Goal: Task Accomplishment & Management: Use online tool/utility

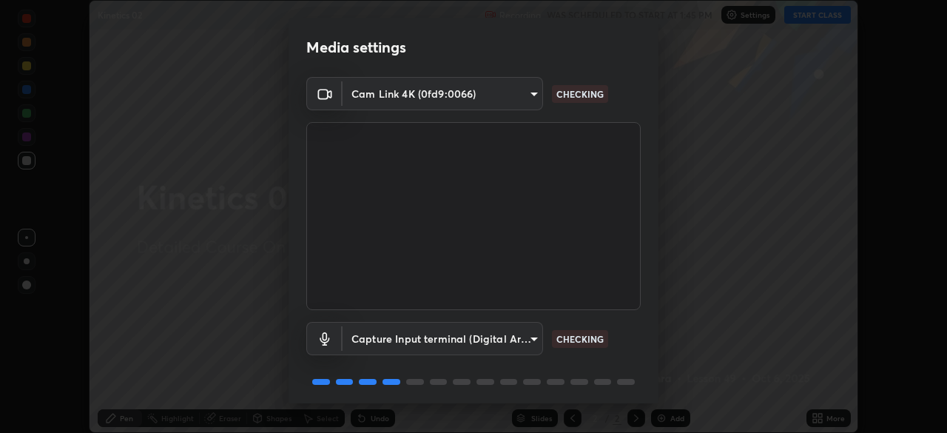
scroll to position [53, 0]
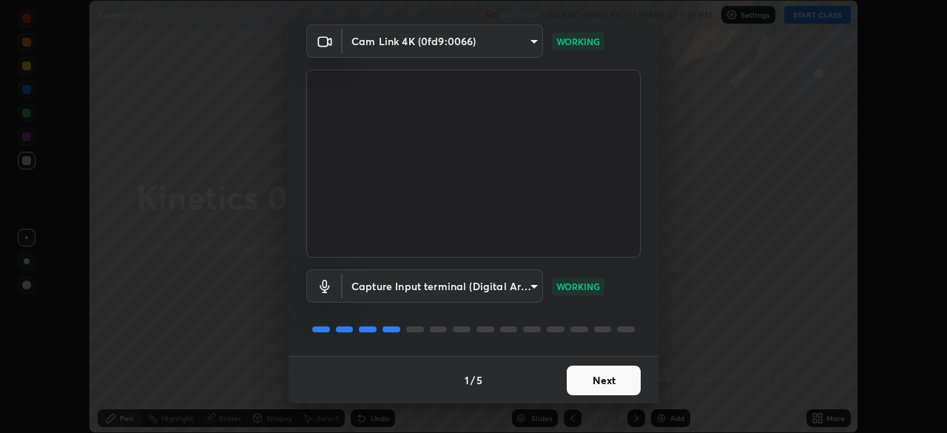
click at [589, 379] on button "Next" at bounding box center [604, 380] width 74 height 30
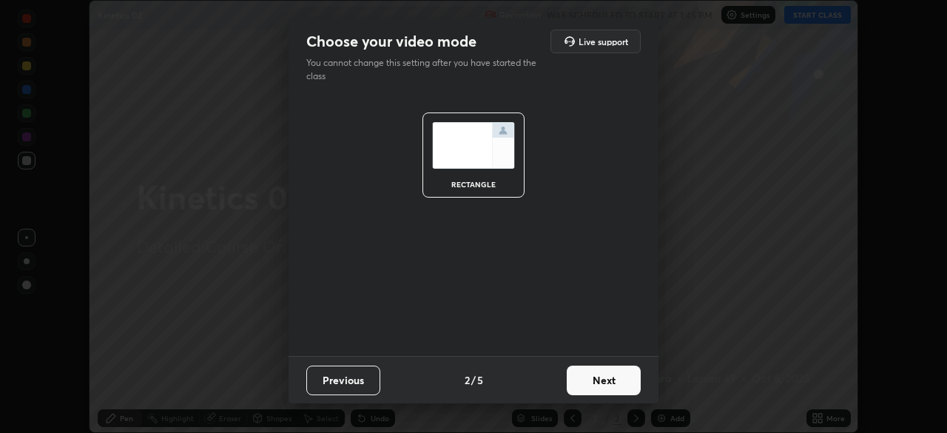
scroll to position [0, 0]
click at [599, 382] on button "Next" at bounding box center [604, 380] width 74 height 30
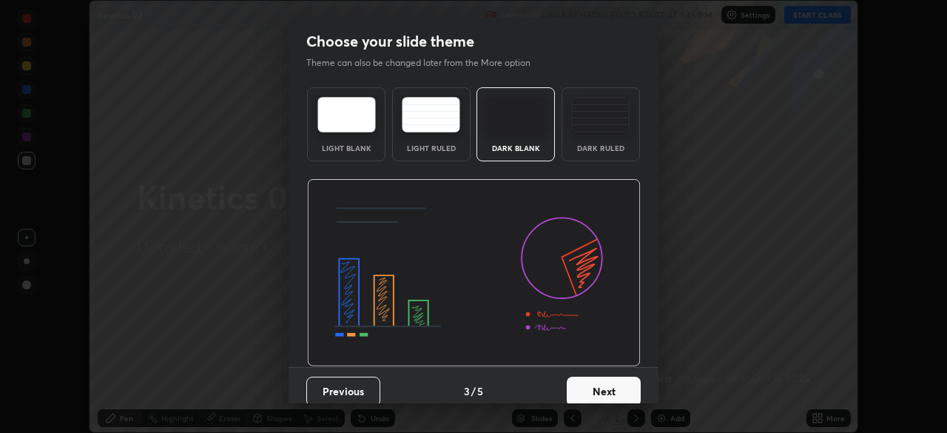
click at [601, 385] on button "Next" at bounding box center [604, 392] width 74 height 30
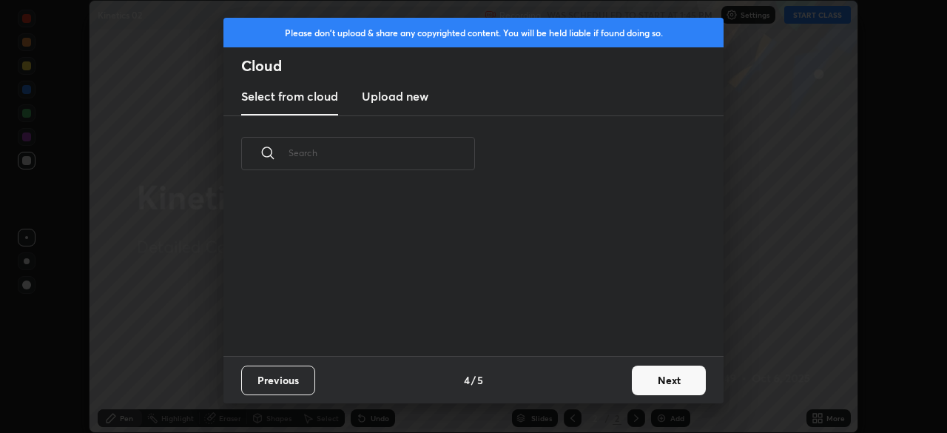
click at [653, 380] on button "Next" at bounding box center [669, 380] width 74 height 30
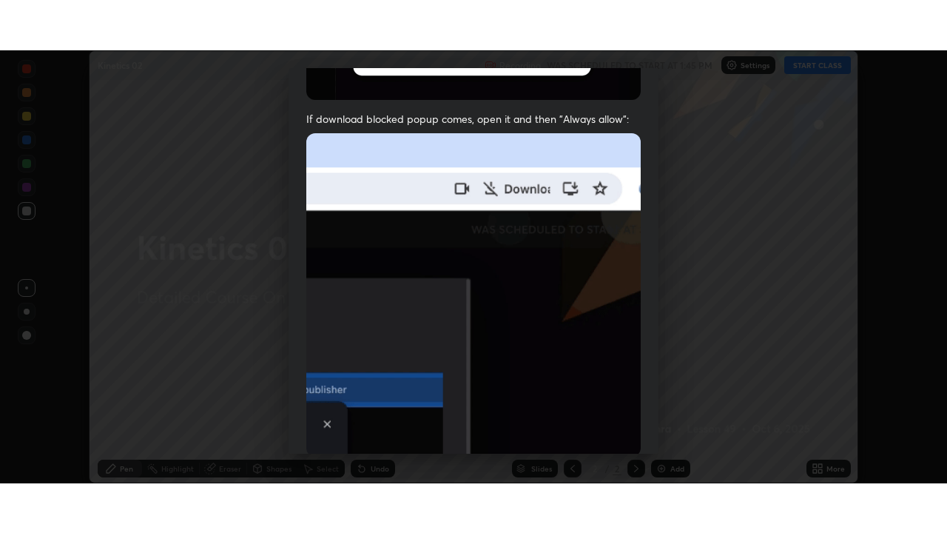
scroll to position [354, 0]
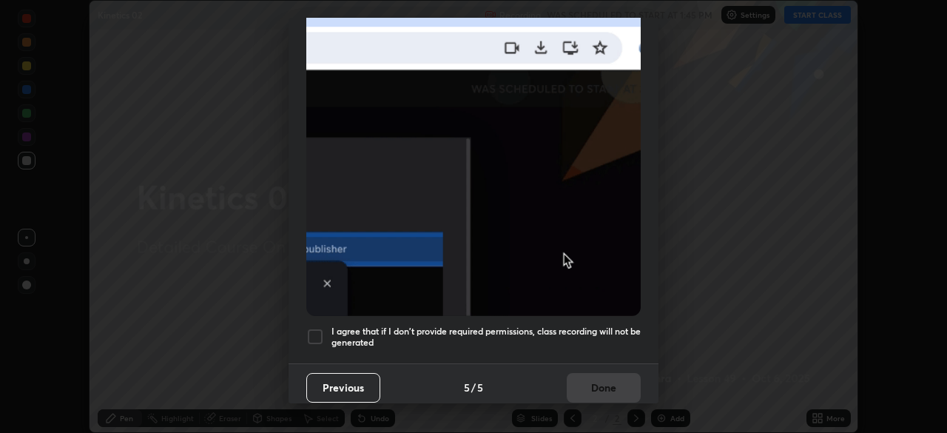
click at [316, 328] on div at bounding box center [315, 337] width 18 height 18
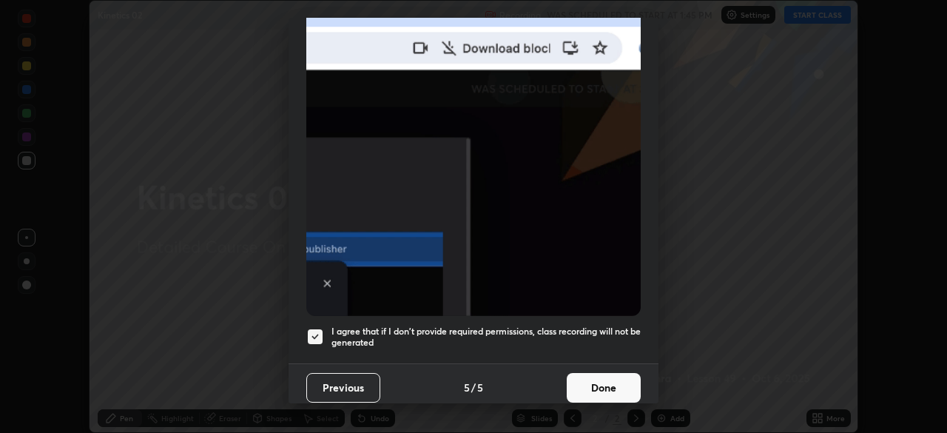
click at [584, 380] on button "Done" at bounding box center [604, 388] width 74 height 30
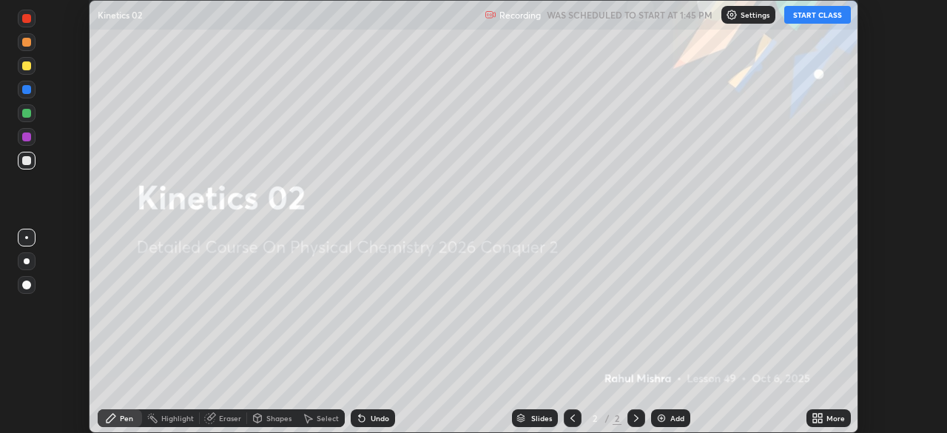
click at [798, 16] on button "START CLASS" at bounding box center [817, 15] width 67 height 18
click at [813, 416] on icon at bounding box center [815, 416] width 4 height 4
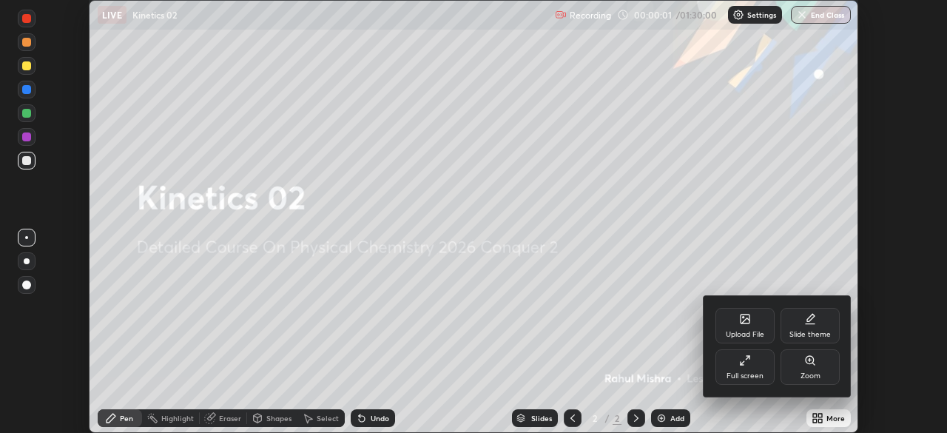
click at [735, 367] on div "Full screen" at bounding box center [744, 367] width 59 height 36
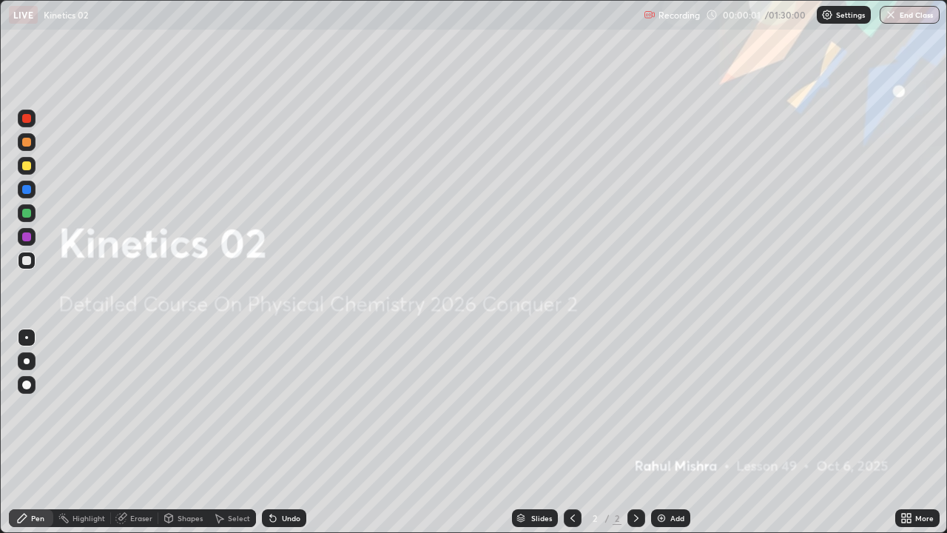
scroll to position [533, 947]
click at [658, 432] on img at bounding box center [661, 518] width 12 height 12
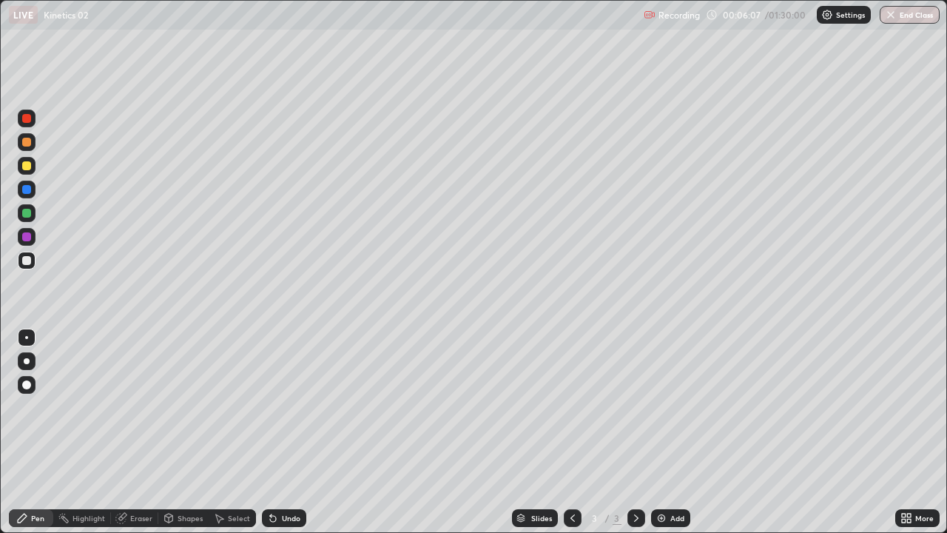
click at [289, 432] on div "Undo" at bounding box center [291, 517] width 18 height 7
click at [660, 432] on img at bounding box center [661, 518] width 12 height 12
click at [144, 432] on div "Eraser" at bounding box center [141, 517] width 22 height 7
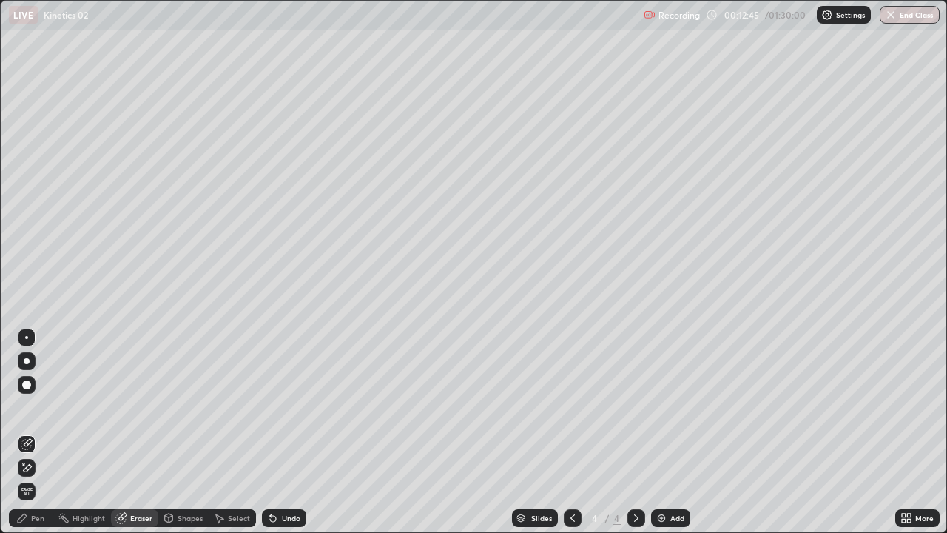
click at [38, 432] on div "Pen" at bounding box center [31, 518] width 44 height 18
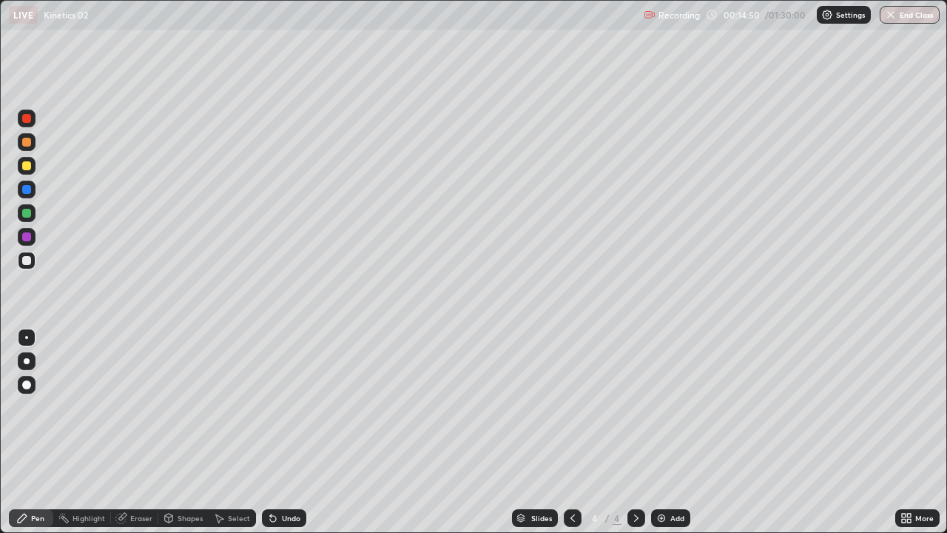
click at [294, 432] on div "Undo" at bounding box center [291, 517] width 18 height 7
click at [144, 432] on div "Eraser" at bounding box center [141, 517] width 22 height 7
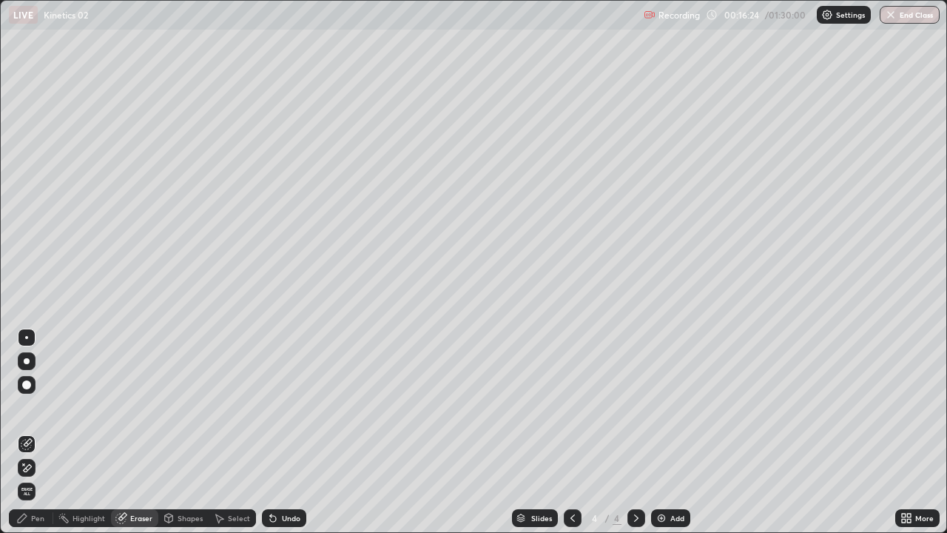
click at [41, 432] on div "Pen" at bounding box center [37, 517] width 13 height 7
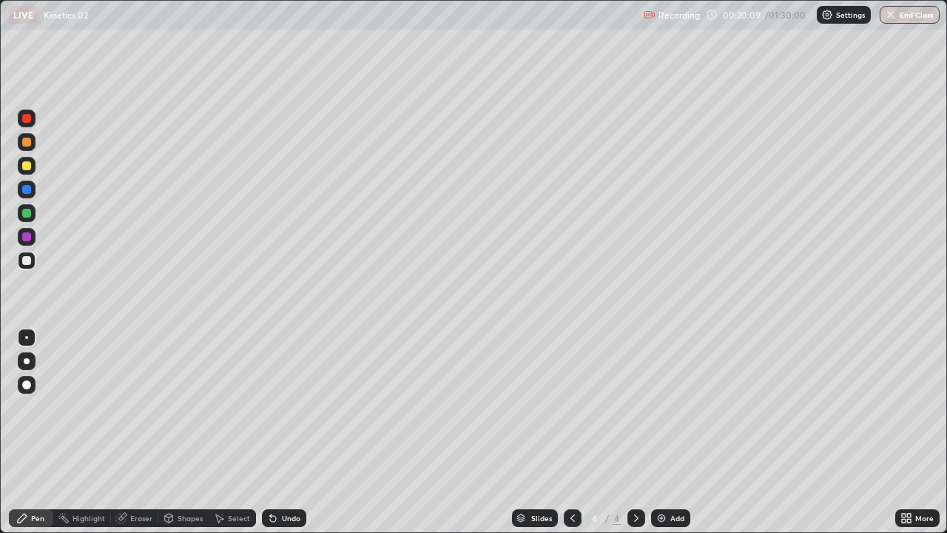
click at [663, 432] on img at bounding box center [661, 518] width 12 height 12
click at [573, 432] on icon at bounding box center [573, 518] width 12 height 12
click at [633, 432] on icon at bounding box center [636, 518] width 12 height 12
click at [657, 432] on img at bounding box center [661, 518] width 12 height 12
click at [27, 166] on div at bounding box center [26, 165] width 9 height 9
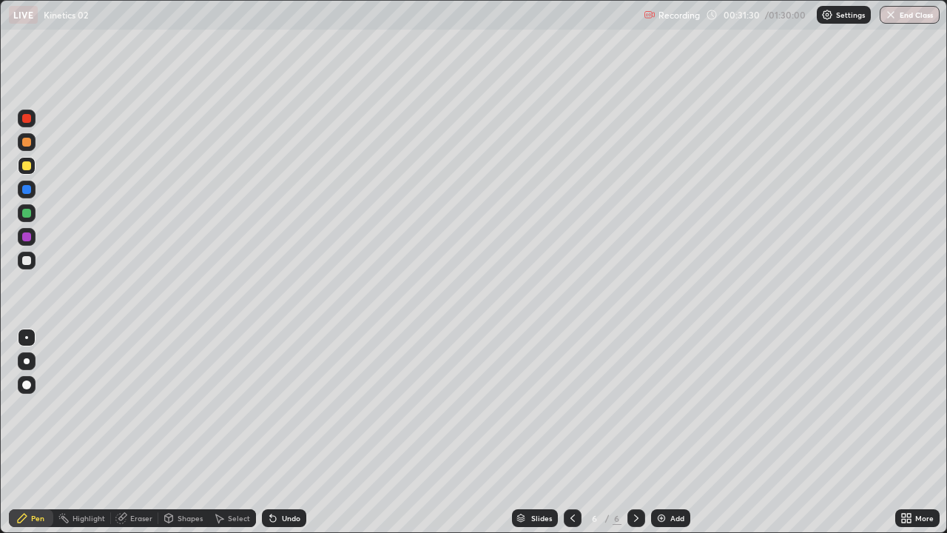
click at [29, 214] on div at bounding box center [26, 213] width 9 height 9
click at [29, 261] on div at bounding box center [26, 260] width 9 height 9
click at [26, 214] on div at bounding box center [26, 213] width 9 height 9
click at [24, 165] on div at bounding box center [26, 165] width 9 height 9
click at [146, 432] on div "Eraser" at bounding box center [141, 517] width 22 height 7
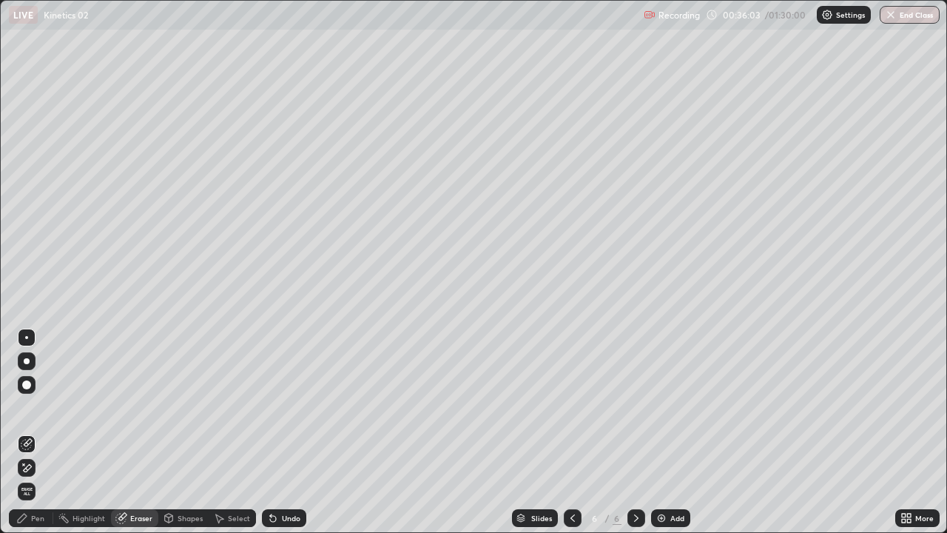
click at [39, 432] on div "Pen" at bounding box center [37, 517] width 13 height 7
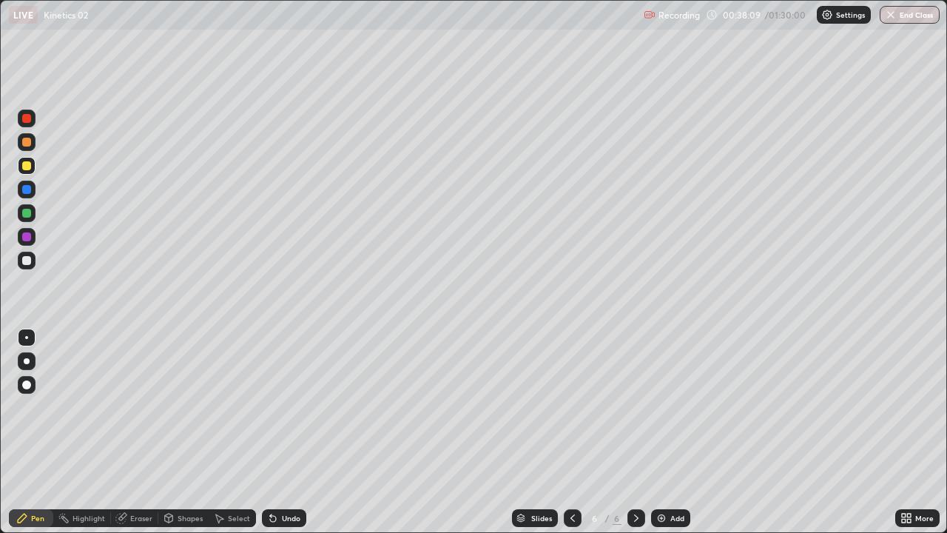
click at [23, 215] on div at bounding box center [26, 213] width 9 height 9
click at [231, 432] on div "Select" at bounding box center [239, 517] width 22 height 7
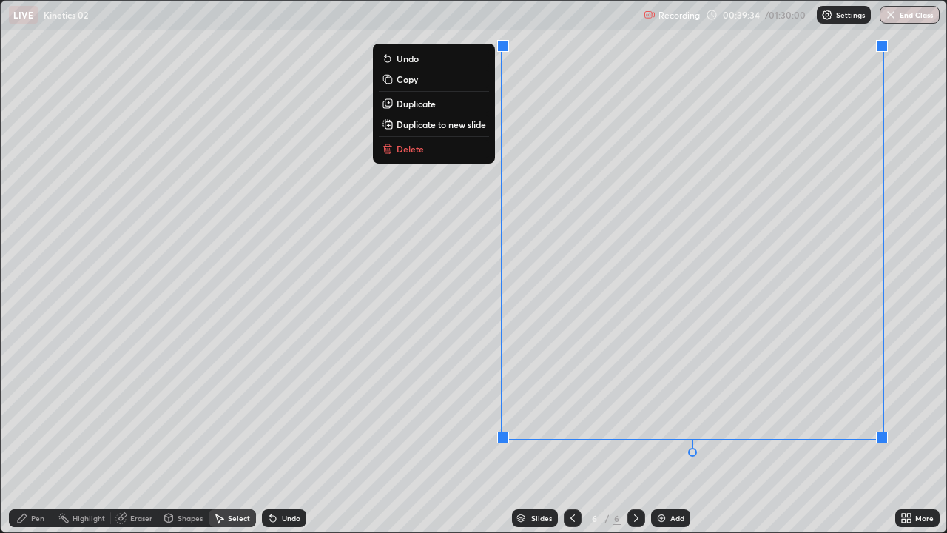
click at [447, 124] on p "Duplicate to new slide" at bounding box center [442, 124] width 90 height 12
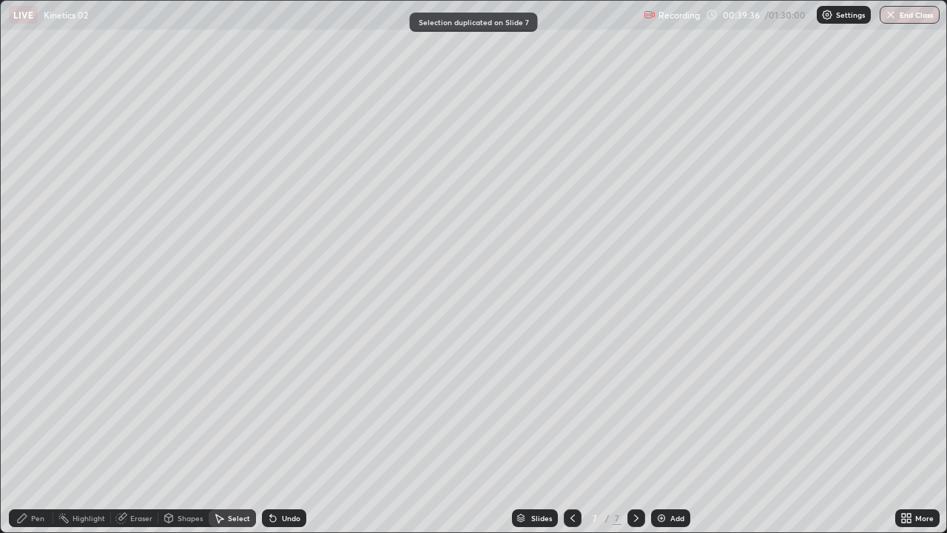
click at [29, 432] on div "Pen" at bounding box center [31, 518] width 44 height 18
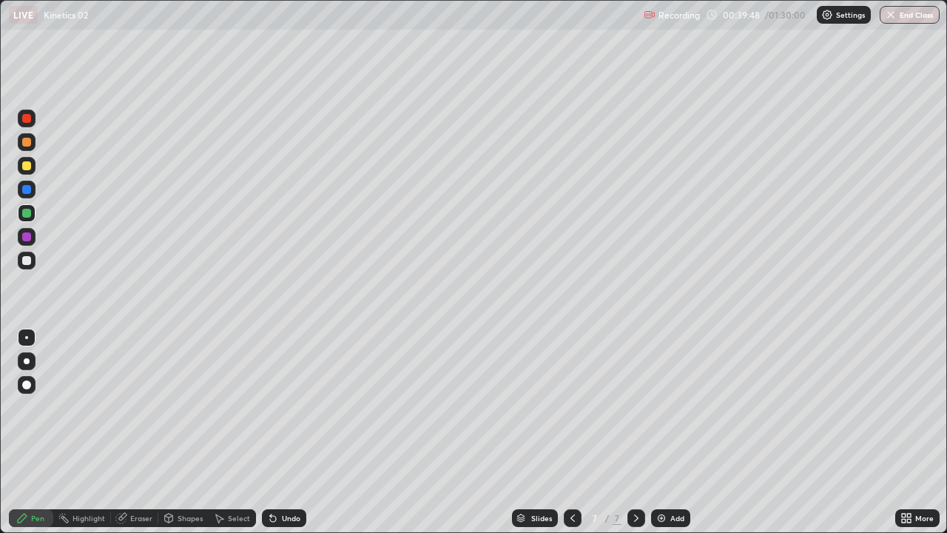
click at [277, 432] on div "Undo" at bounding box center [284, 518] width 44 height 18
click at [282, 432] on div "Undo" at bounding box center [291, 517] width 18 height 7
click at [283, 432] on div "Undo" at bounding box center [291, 517] width 18 height 7
click at [28, 169] on div at bounding box center [26, 165] width 9 height 9
click at [26, 216] on div at bounding box center [26, 213] width 9 height 9
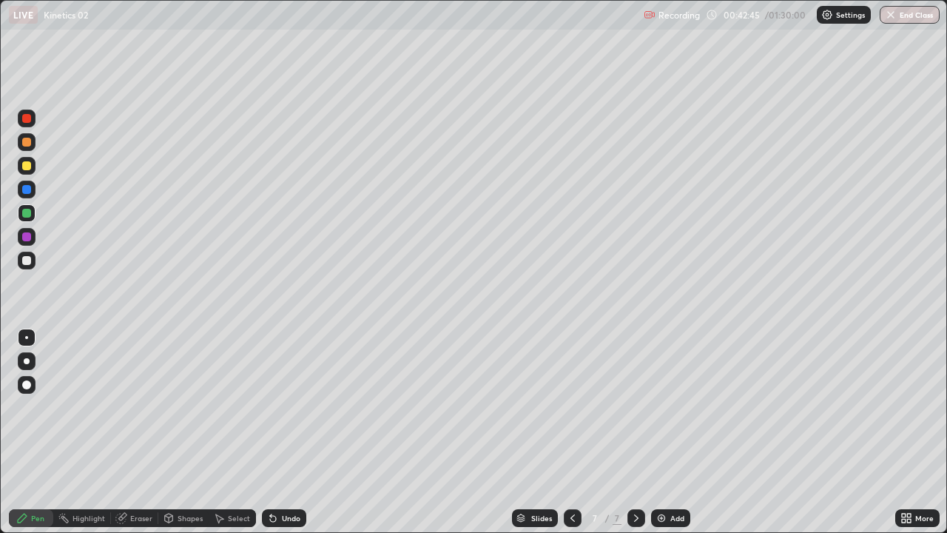
click at [127, 432] on div "Eraser" at bounding box center [134, 518] width 47 height 18
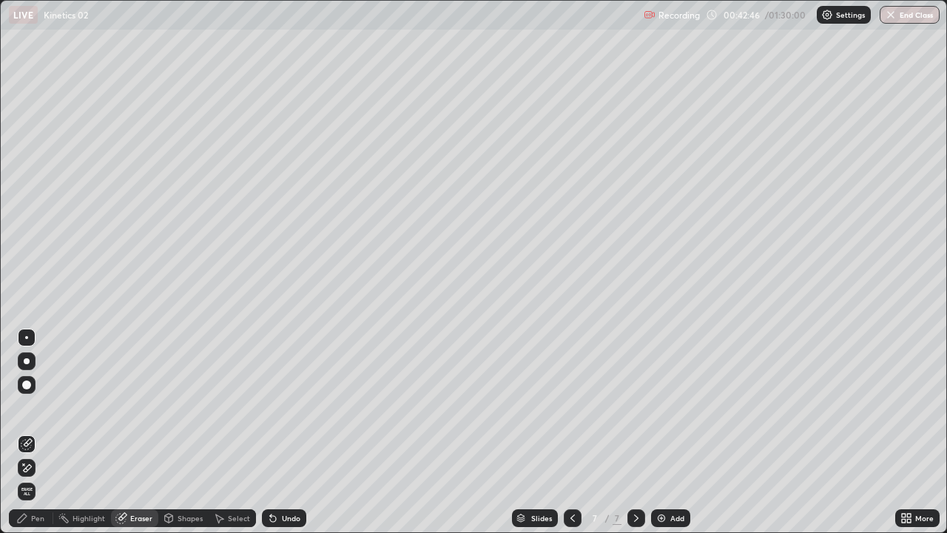
click at [28, 432] on icon at bounding box center [27, 468] width 12 height 13
click at [42, 432] on div "Pen" at bounding box center [37, 517] width 13 height 7
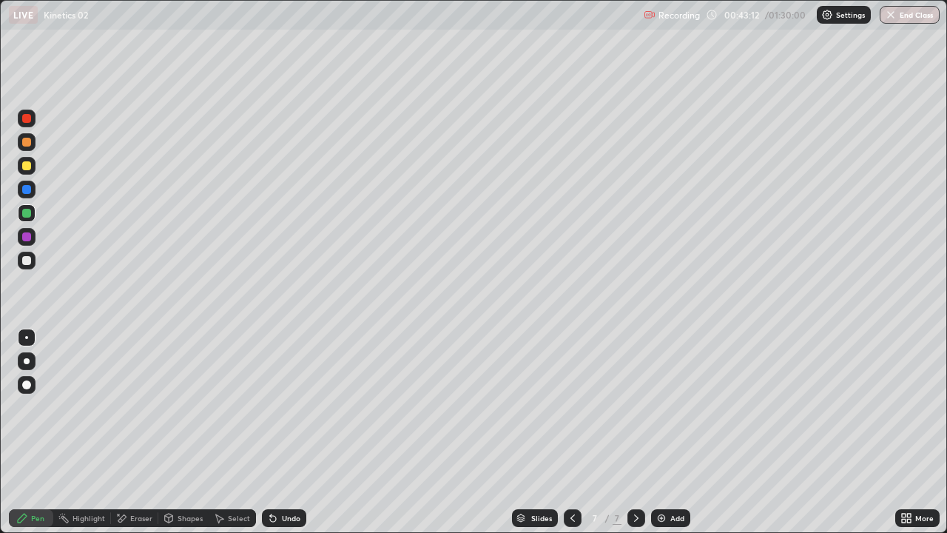
click at [25, 169] on div at bounding box center [26, 165] width 9 height 9
click at [30, 189] on div at bounding box center [26, 189] width 9 height 9
click at [28, 260] on div at bounding box center [26, 260] width 9 height 9
click at [228, 432] on div "Select" at bounding box center [239, 517] width 22 height 7
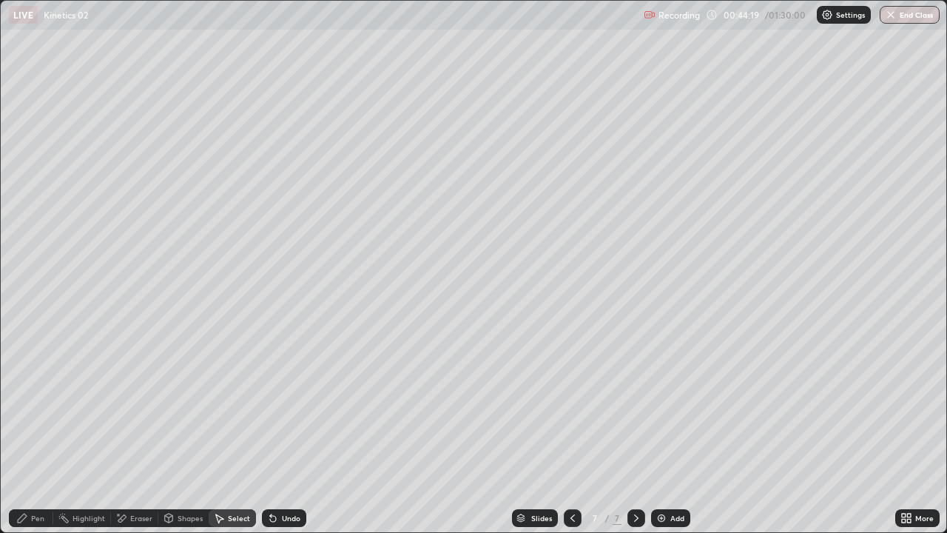
click at [187, 432] on div "Shapes" at bounding box center [190, 517] width 25 height 7
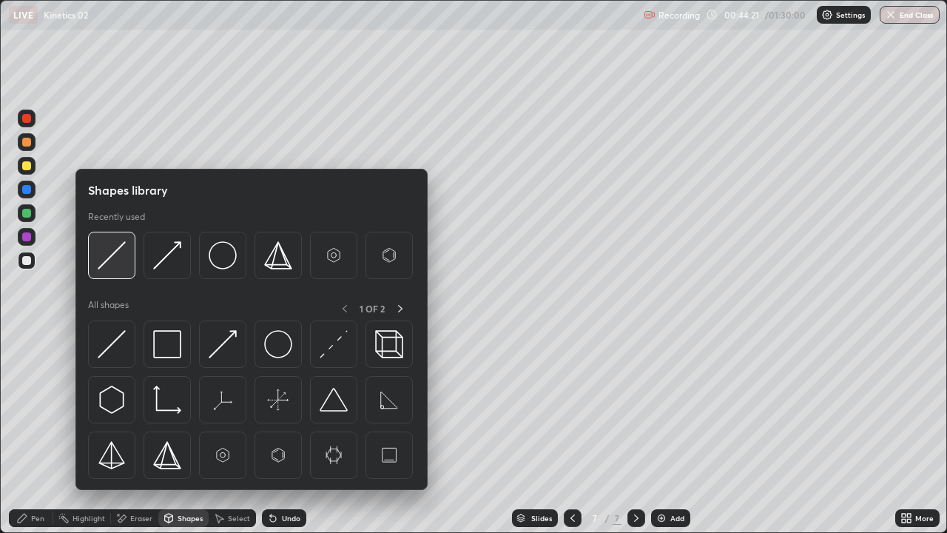
click at [124, 267] on img at bounding box center [112, 255] width 28 height 28
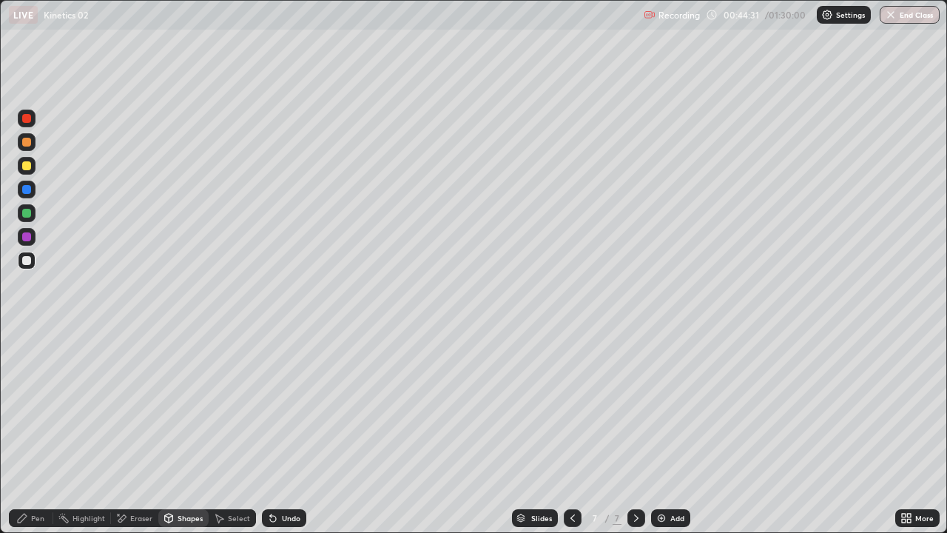
click at [49, 432] on div "Pen" at bounding box center [31, 518] width 44 height 18
click at [26, 216] on div at bounding box center [26, 213] width 9 height 9
click at [28, 261] on div at bounding box center [26, 260] width 9 height 9
click at [276, 432] on icon at bounding box center [273, 518] width 12 height 12
click at [277, 432] on div "Undo" at bounding box center [284, 518] width 44 height 18
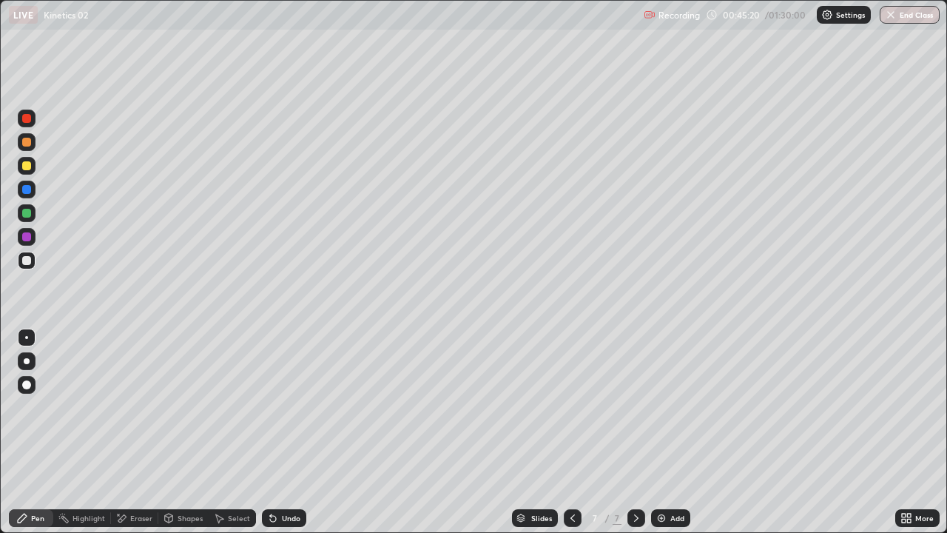
click at [281, 432] on div "Undo" at bounding box center [284, 518] width 44 height 18
click at [24, 215] on div at bounding box center [26, 213] width 9 height 9
click at [27, 166] on div at bounding box center [26, 165] width 9 height 9
click at [30, 193] on div at bounding box center [27, 190] width 18 height 18
click at [569, 432] on icon at bounding box center [573, 518] width 12 height 12
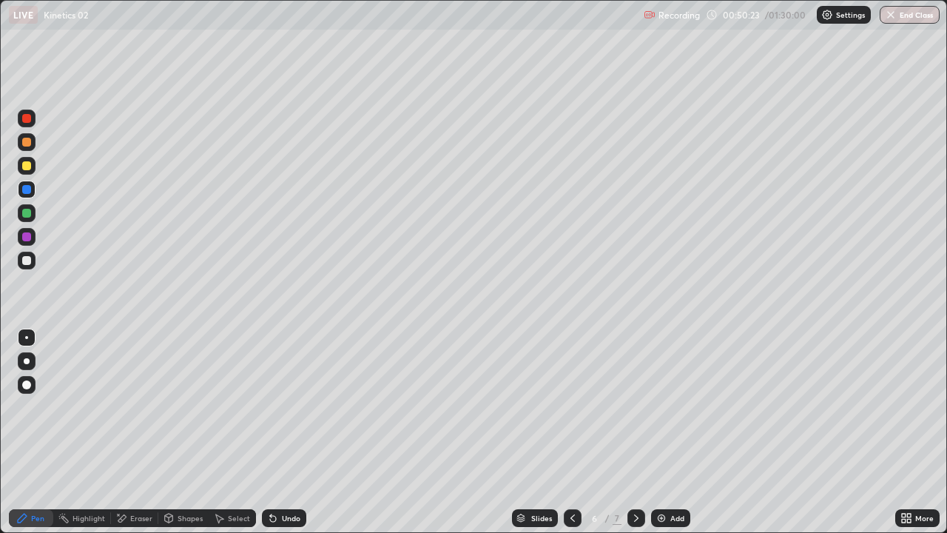
click at [636, 432] on icon at bounding box center [636, 517] width 4 height 7
click at [236, 432] on div "Select" at bounding box center [239, 517] width 22 height 7
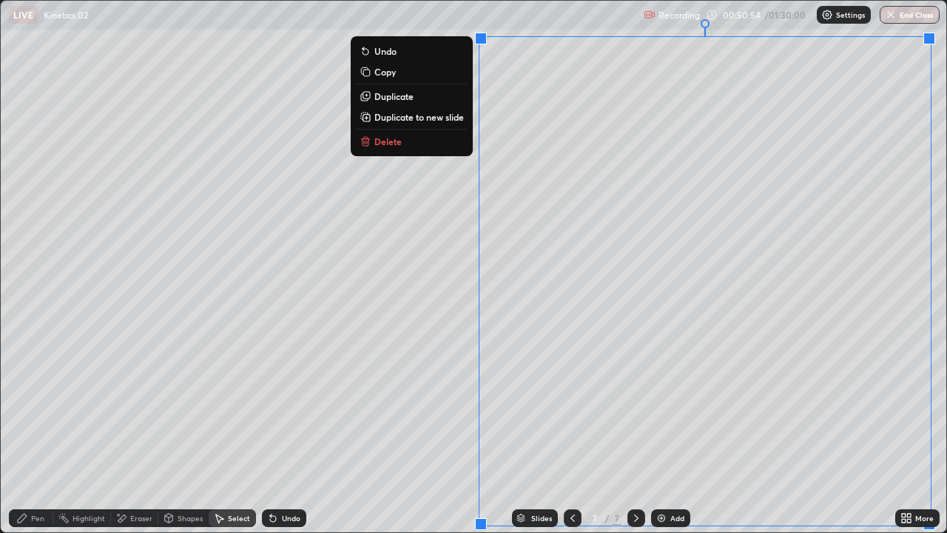
click at [427, 118] on p "Duplicate to new slide" at bounding box center [419, 117] width 90 height 12
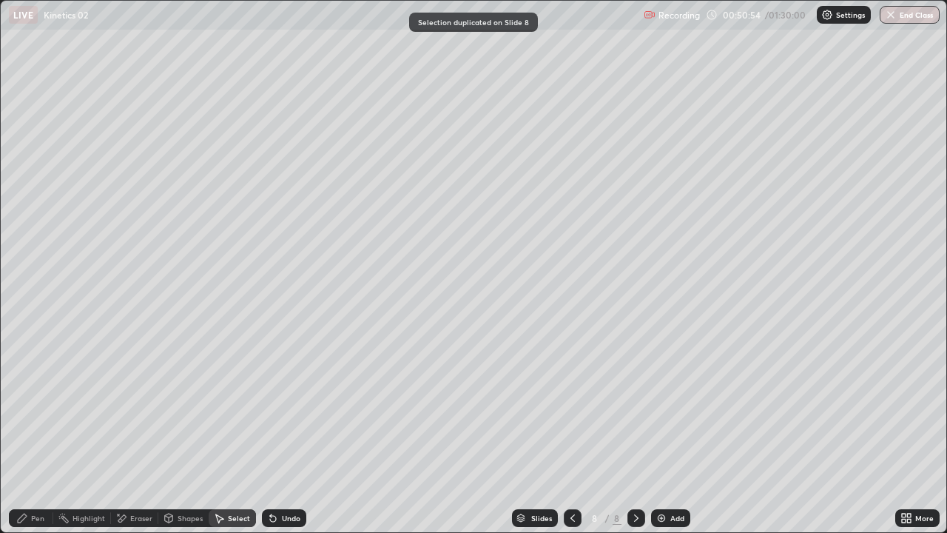
click at [38, 432] on div "Pen" at bounding box center [37, 517] width 13 height 7
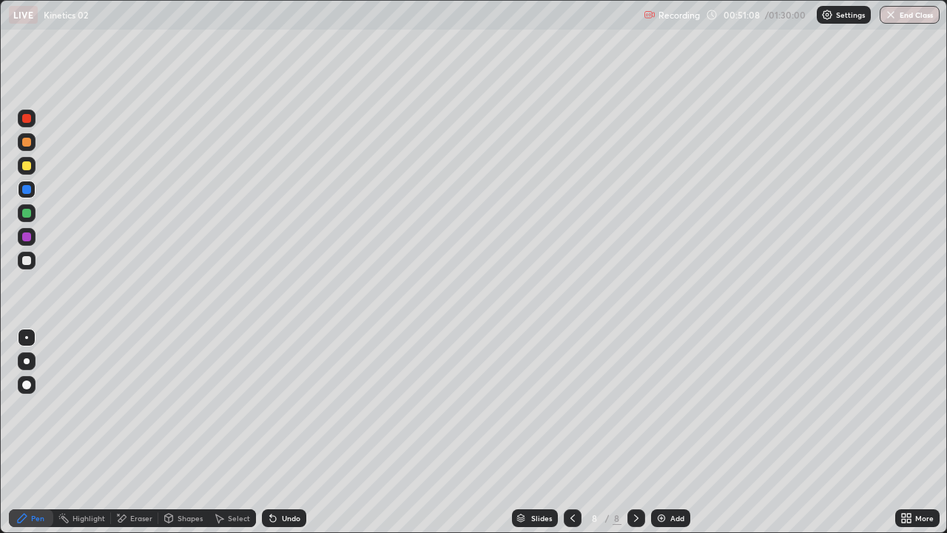
click at [26, 264] on div at bounding box center [26, 260] width 9 height 9
click at [27, 191] on div at bounding box center [26, 189] width 9 height 9
click at [286, 432] on div "Undo" at bounding box center [291, 517] width 18 height 7
click at [284, 432] on div "Undo" at bounding box center [291, 517] width 18 height 7
click at [281, 432] on div "Undo" at bounding box center [284, 518] width 44 height 18
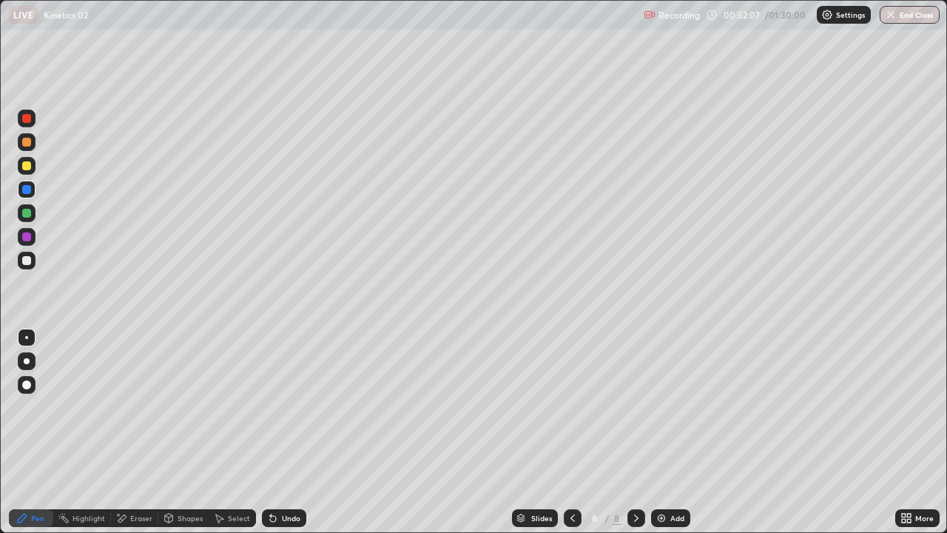
click at [277, 432] on div "Undo" at bounding box center [284, 518] width 44 height 18
click at [279, 432] on div "Undo" at bounding box center [284, 518] width 44 height 18
click at [25, 264] on div at bounding box center [26, 260] width 9 height 9
click at [133, 432] on div "Eraser" at bounding box center [141, 517] width 22 height 7
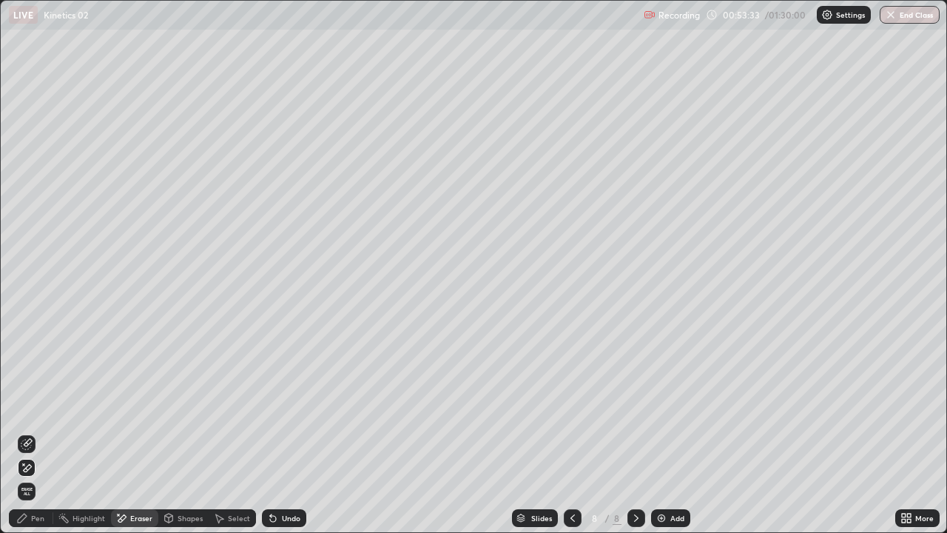
click at [34, 432] on div "Pen" at bounding box center [37, 517] width 13 height 7
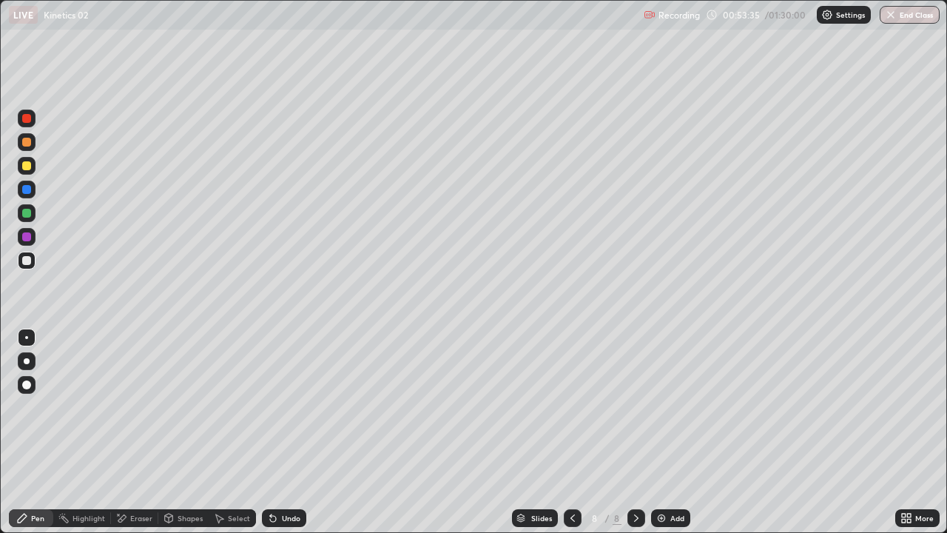
click at [33, 194] on div at bounding box center [27, 190] width 18 height 18
click at [278, 432] on div "Undo" at bounding box center [284, 518] width 44 height 18
click at [282, 432] on div "Undo" at bounding box center [291, 517] width 18 height 7
click at [135, 432] on div "Eraser" at bounding box center [141, 517] width 22 height 7
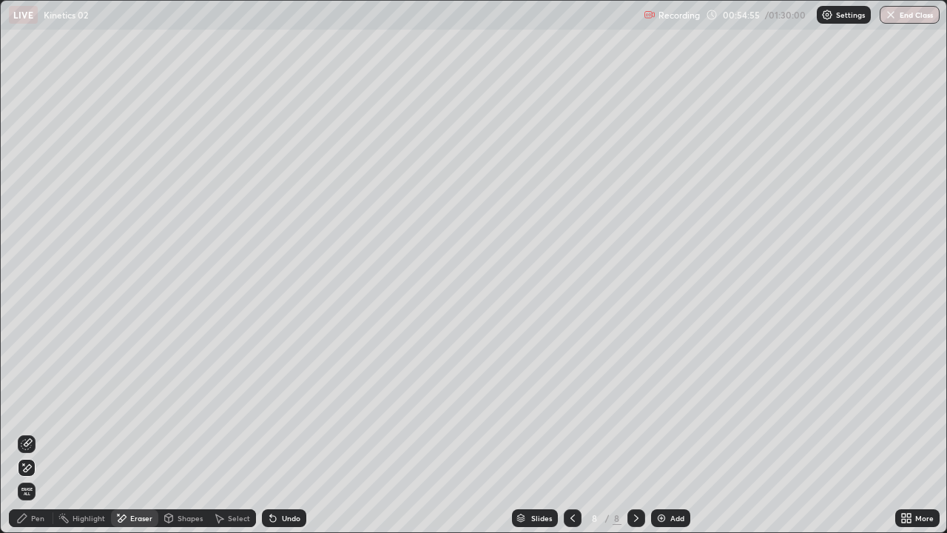
click at [43, 432] on div "Pen" at bounding box center [37, 517] width 13 height 7
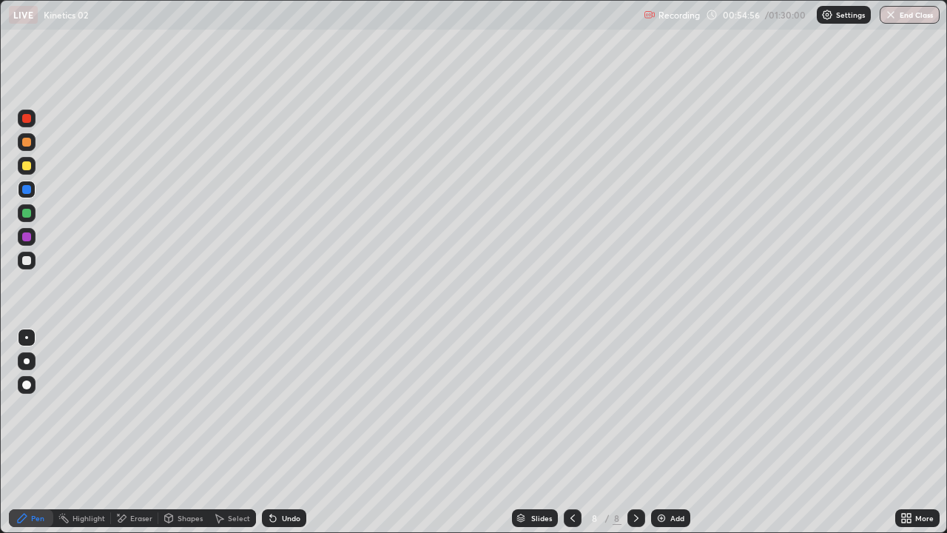
click at [33, 262] on div at bounding box center [27, 261] width 18 height 18
click at [571, 432] on icon at bounding box center [573, 518] width 12 height 12
click at [633, 432] on icon at bounding box center [636, 518] width 12 height 12
click at [634, 432] on icon at bounding box center [636, 518] width 12 height 12
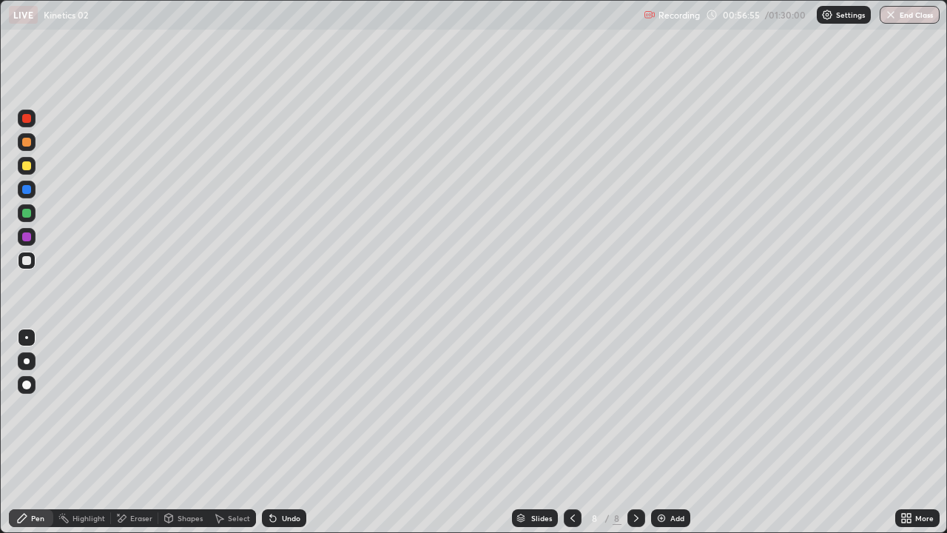
click at [27, 169] on div at bounding box center [26, 165] width 9 height 9
click at [139, 432] on div "Eraser" at bounding box center [141, 517] width 22 height 7
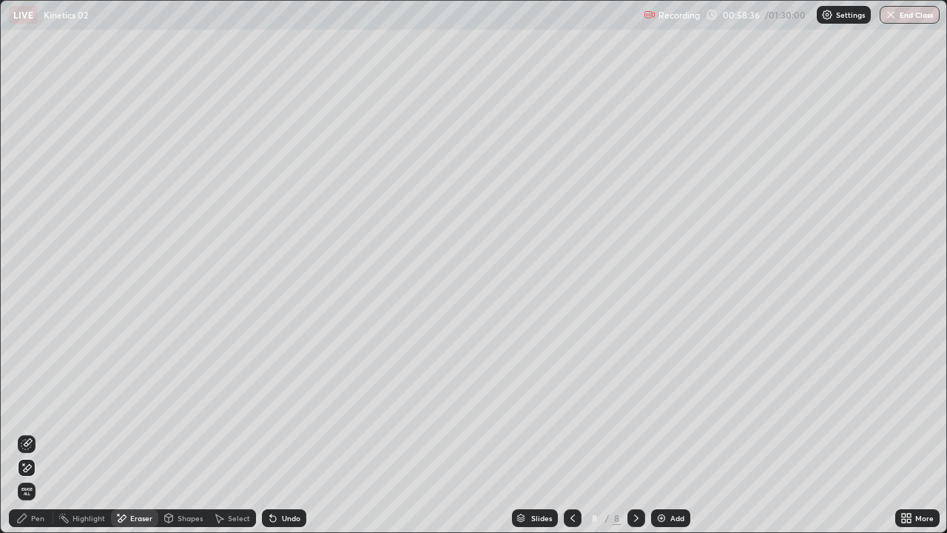
click at [42, 432] on div "Pen" at bounding box center [37, 517] width 13 height 7
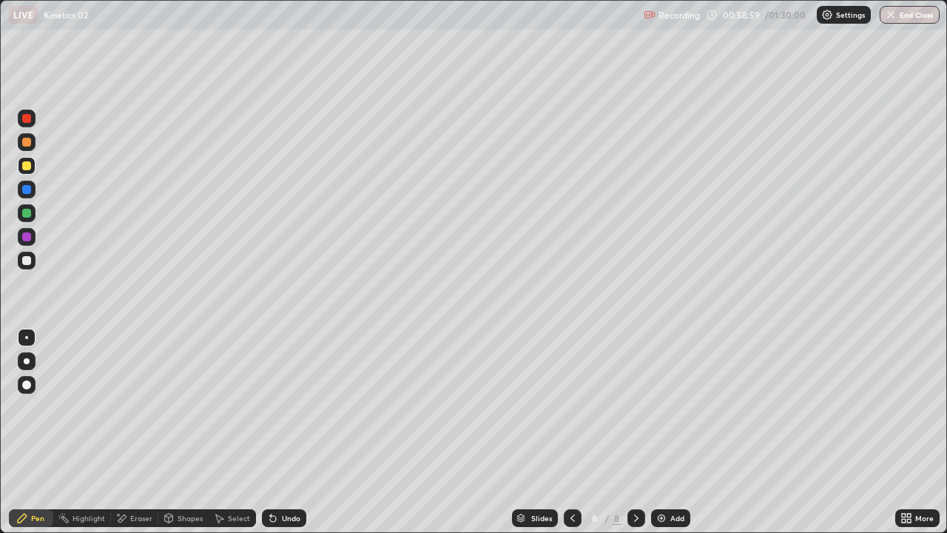
click at [27, 215] on div at bounding box center [26, 213] width 9 height 9
click at [665, 432] on img at bounding box center [661, 518] width 12 height 12
click at [27, 260] on div at bounding box center [26, 260] width 9 height 9
click at [33, 214] on div at bounding box center [27, 213] width 18 height 18
click at [27, 260] on div at bounding box center [26, 260] width 9 height 9
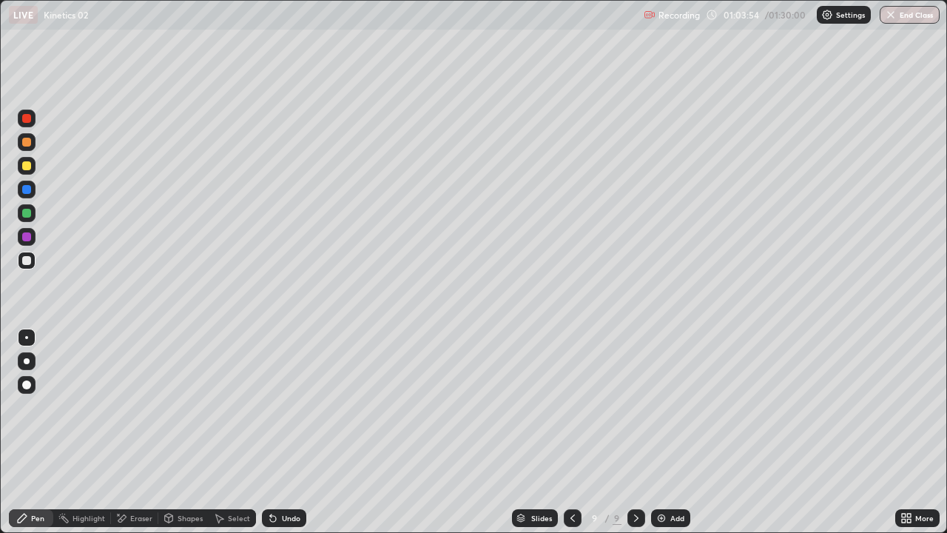
click at [282, 432] on div "Undo" at bounding box center [291, 517] width 18 height 7
click at [30, 166] on div at bounding box center [26, 165] width 9 height 9
click at [27, 264] on div at bounding box center [26, 260] width 9 height 9
click at [27, 215] on div at bounding box center [26, 213] width 9 height 9
click at [226, 432] on div "Select" at bounding box center [232, 518] width 47 height 18
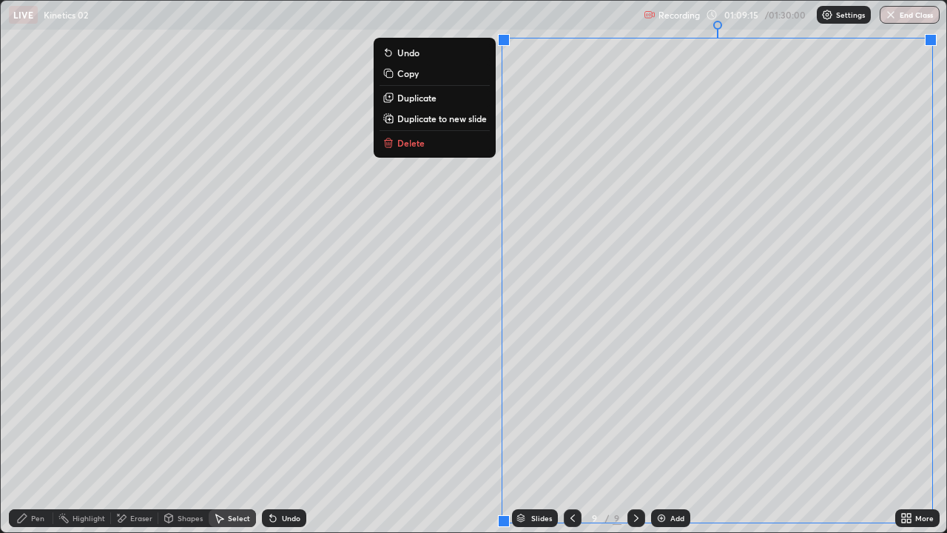
click at [455, 124] on p "Duplicate to new slide" at bounding box center [442, 118] width 90 height 12
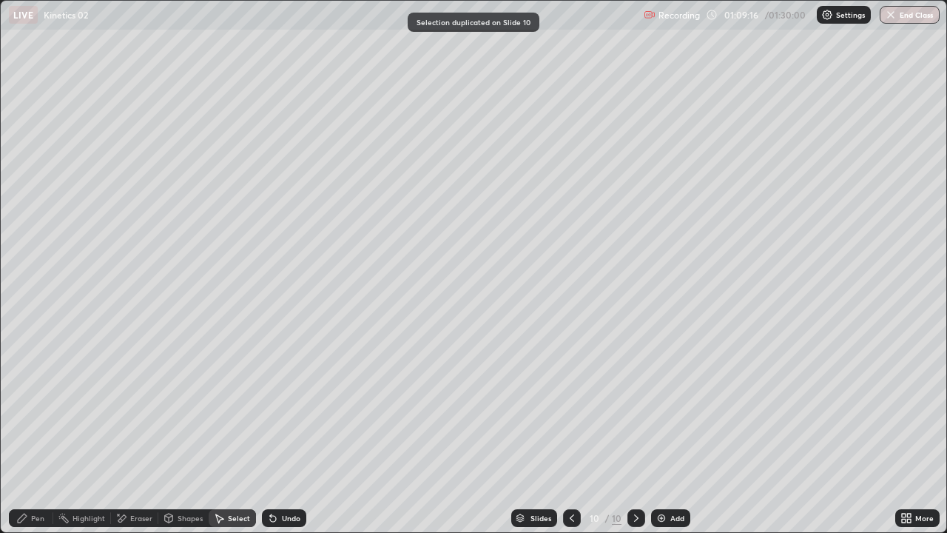
click at [44, 432] on div "Pen" at bounding box center [31, 518] width 44 height 18
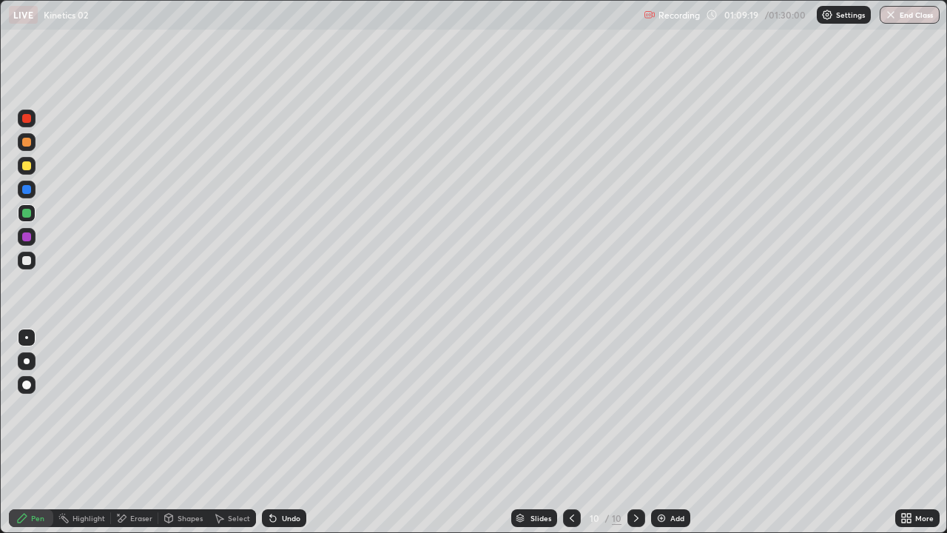
click at [30, 261] on div at bounding box center [26, 260] width 9 height 9
click at [32, 211] on div at bounding box center [27, 213] width 18 height 18
click at [27, 260] on div at bounding box center [26, 260] width 9 height 9
click at [573, 432] on icon at bounding box center [572, 518] width 12 height 12
click at [635, 432] on icon at bounding box center [636, 518] width 12 height 12
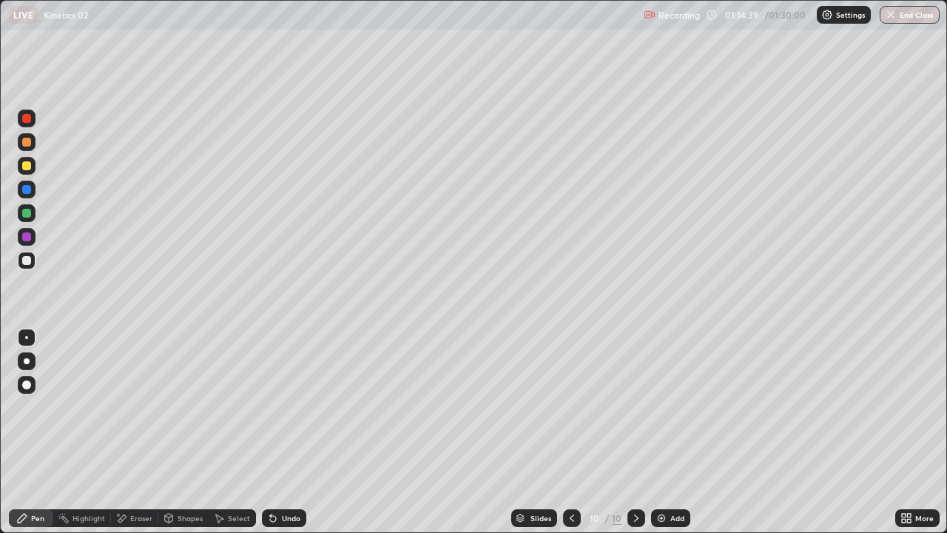
click at [149, 432] on div "Eraser" at bounding box center [141, 517] width 22 height 7
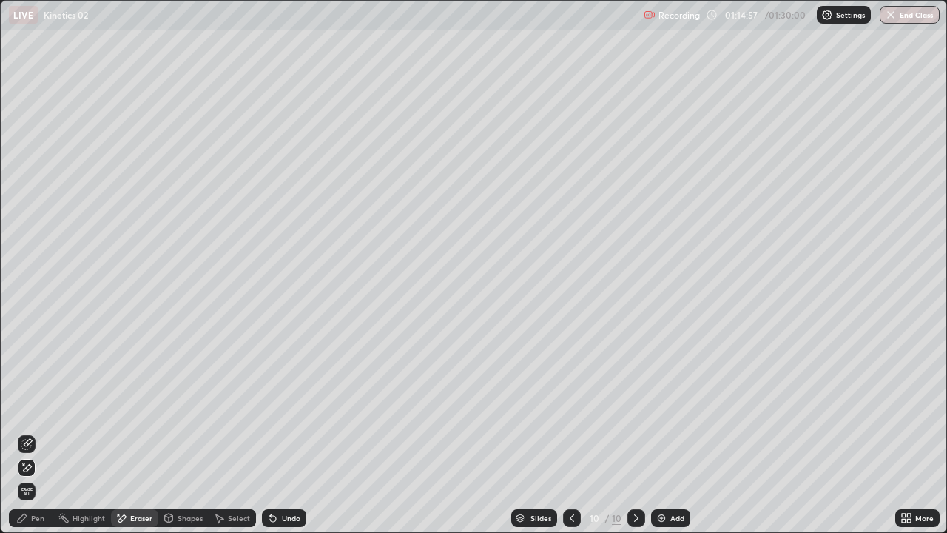
click at [43, 432] on div "Pen" at bounding box center [37, 517] width 13 height 7
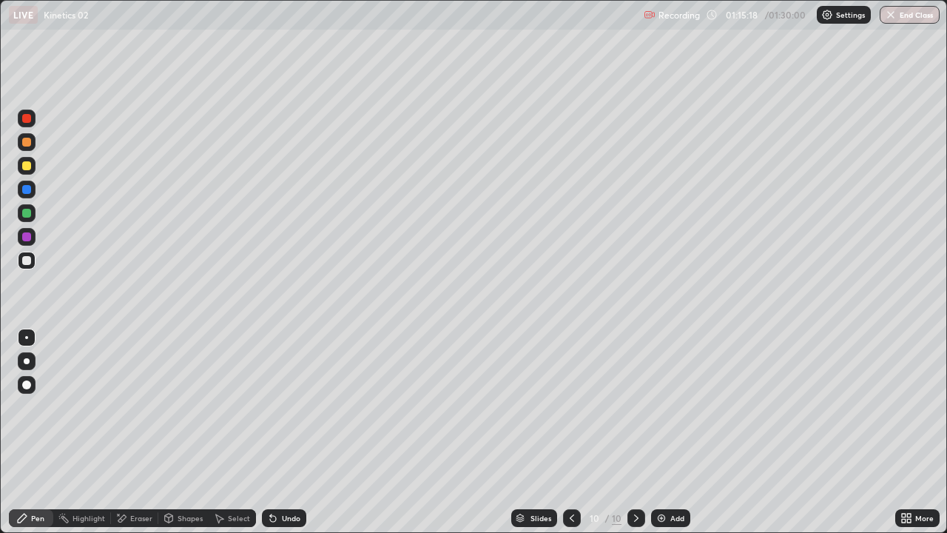
click at [26, 191] on div at bounding box center [26, 189] width 9 height 9
click at [29, 260] on div at bounding box center [26, 260] width 9 height 9
click at [27, 213] on div at bounding box center [26, 213] width 9 height 9
click at [235, 432] on div "Select" at bounding box center [239, 517] width 22 height 7
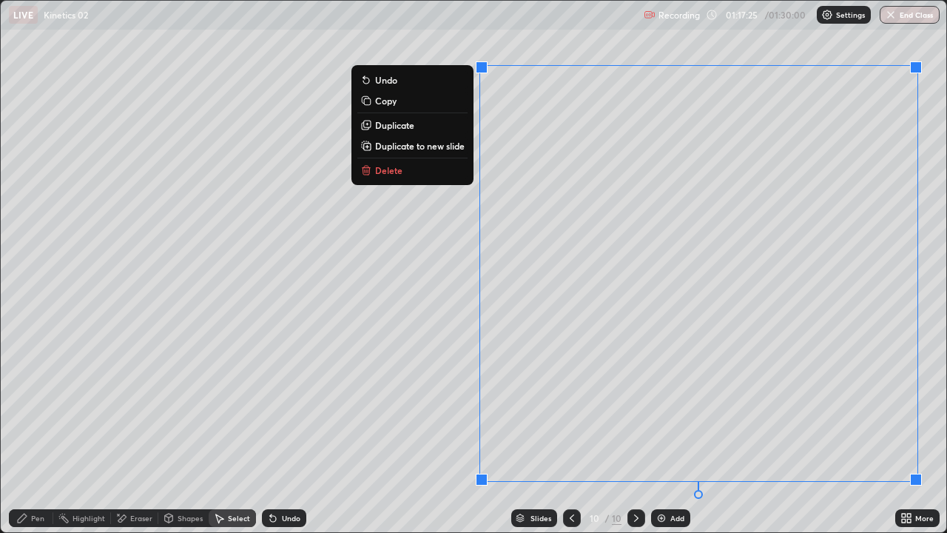
click at [448, 143] on p "Duplicate to new slide" at bounding box center [420, 146] width 90 height 12
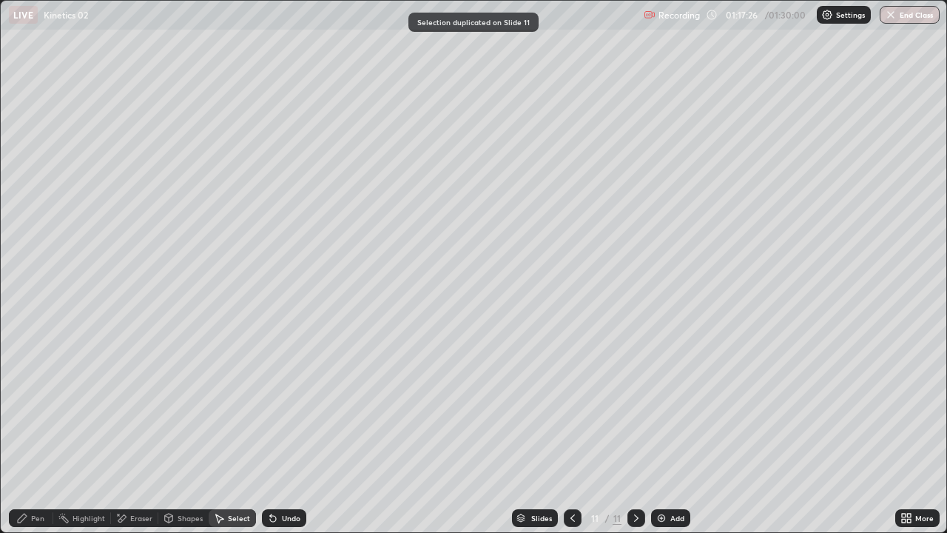
click at [44, 432] on div "Pen" at bounding box center [31, 518] width 44 height 18
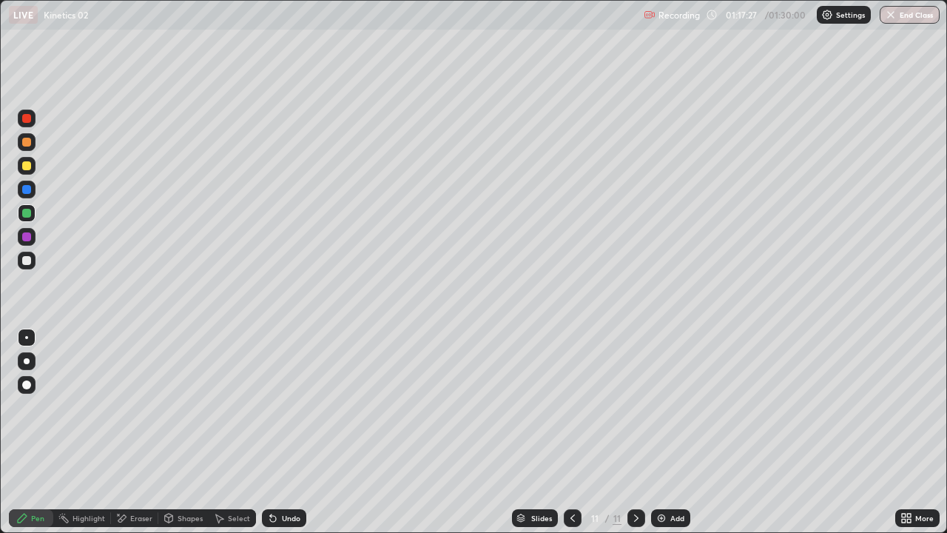
click at [25, 269] on div at bounding box center [27, 261] width 18 height 18
click at [27, 213] on div at bounding box center [26, 213] width 9 height 9
click at [24, 260] on div at bounding box center [26, 260] width 9 height 9
click at [30, 215] on div at bounding box center [26, 213] width 9 height 9
click at [134, 432] on div "Eraser" at bounding box center [134, 518] width 47 height 18
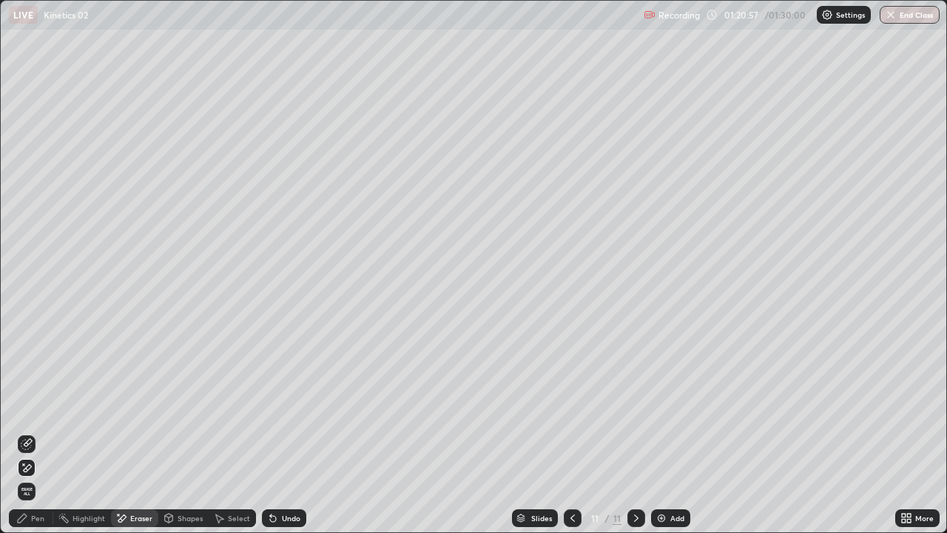
click at [38, 432] on div "Pen" at bounding box center [37, 517] width 13 height 7
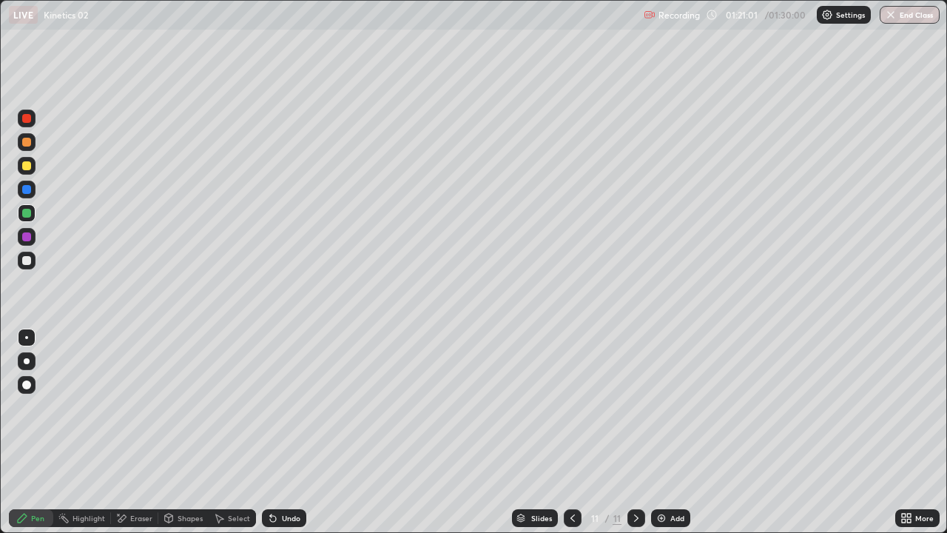
click at [23, 263] on div at bounding box center [26, 260] width 9 height 9
click at [571, 432] on icon at bounding box center [573, 518] width 12 height 12
click at [573, 432] on icon at bounding box center [573, 518] width 12 height 12
click at [633, 432] on icon at bounding box center [636, 518] width 12 height 12
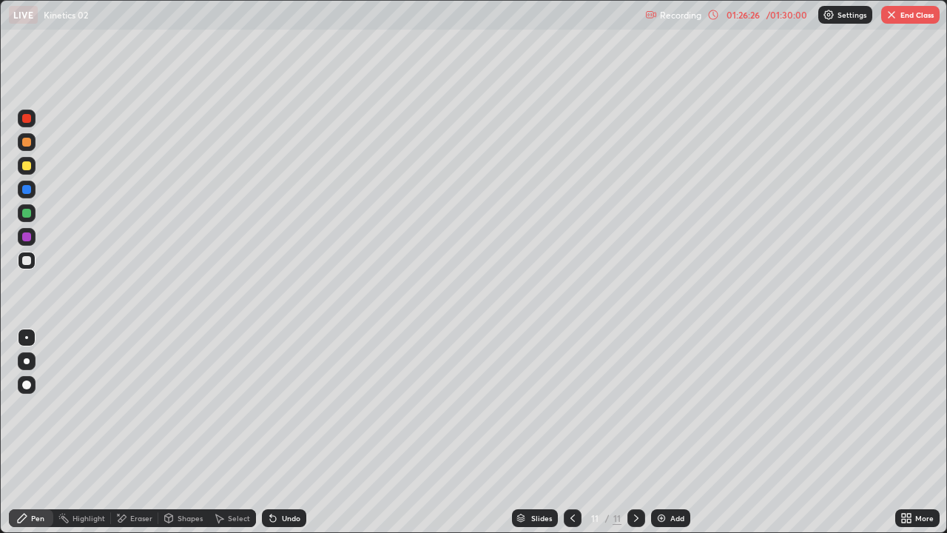
click at [911, 13] on button "End Class" at bounding box center [910, 15] width 58 height 18
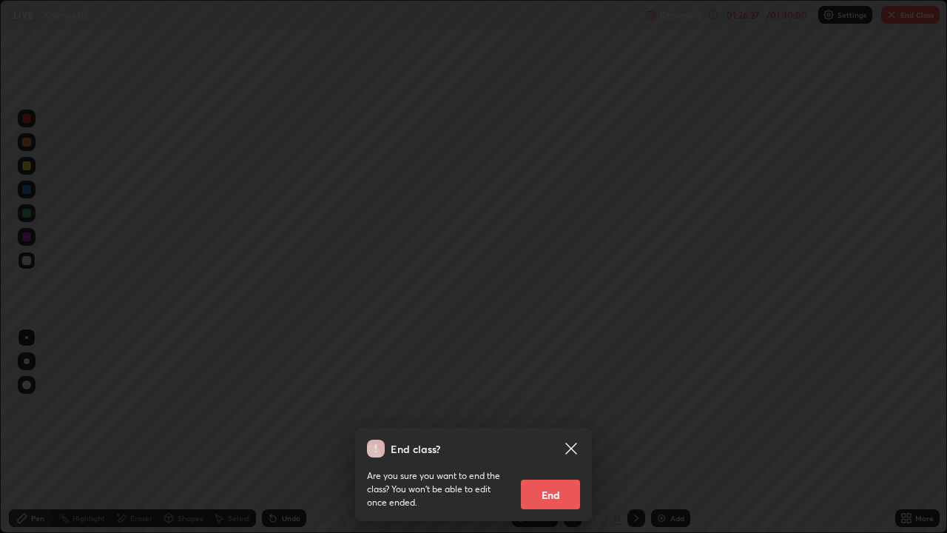
click at [559, 432] on button "End" at bounding box center [550, 494] width 59 height 30
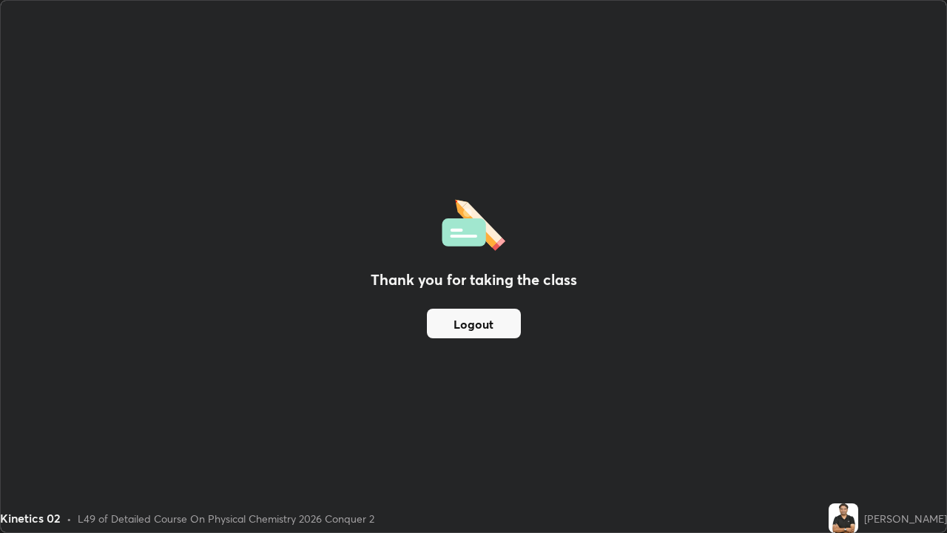
click at [506, 323] on button "Logout" at bounding box center [474, 324] width 94 height 30
